Goal: Information Seeking & Learning: Understand process/instructions

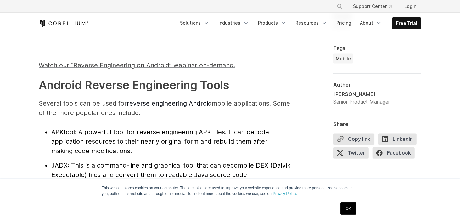
scroll to position [692, 0]
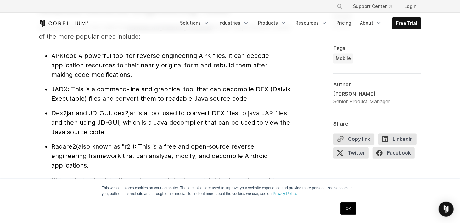
click at [216, 164] on li "Radare2 (also known as "r2"): This is a free and open-source reverse engineerin…" at bounding box center [170, 156] width 239 height 28
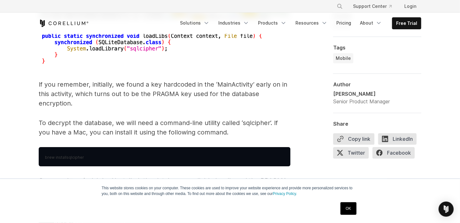
scroll to position [2791, 0]
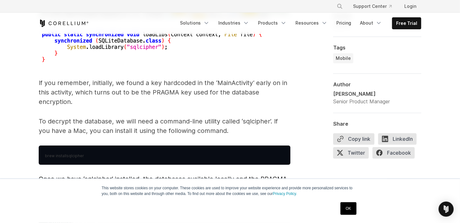
click at [85, 145] on pre "brew install sqlcipher" at bounding box center [164, 154] width 251 height 19
click at [80, 153] on span "sqlcipher" at bounding box center [75, 155] width 18 height 5
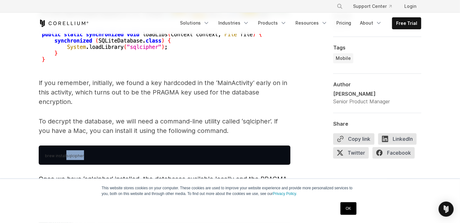
click at [80, 153] on span "sqlcipher" at bounding box center [75, 155] width 18 height 5
click at [90, 153] on pre "brew install sqlcipher" at bounding box center [164, 154] width 251 height 19
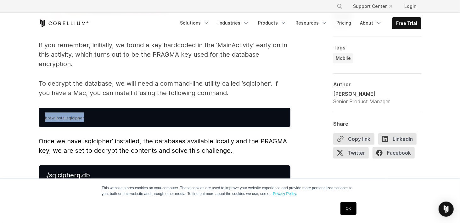
scroll to position [2886, 0]
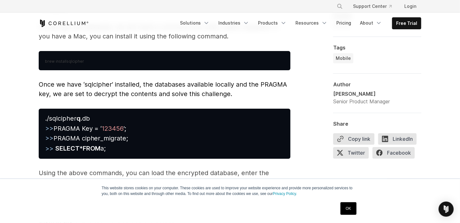
click at [82, 132] on pre "./sqlcipher q .db >> PRAGMA Key = ‘ 123456 ’; >> PRAGMA cipher_migrate; >> SELE…" at bounding box center [164, 133] width 251 height 50
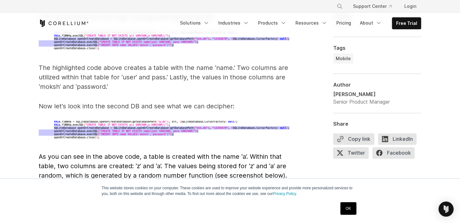
scroll to position [2125, 0]
